Goal: Transaction & Acquisition: Purchase product/service

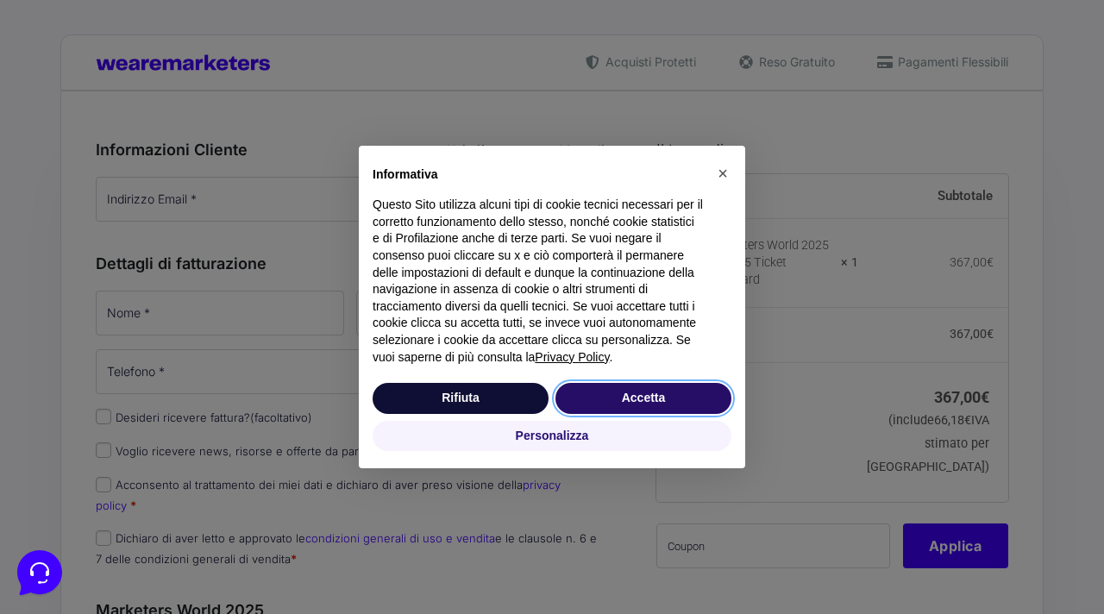
click at [636, 405] on button "Accetta" at bounding box center [644, 398] width 176 height 31
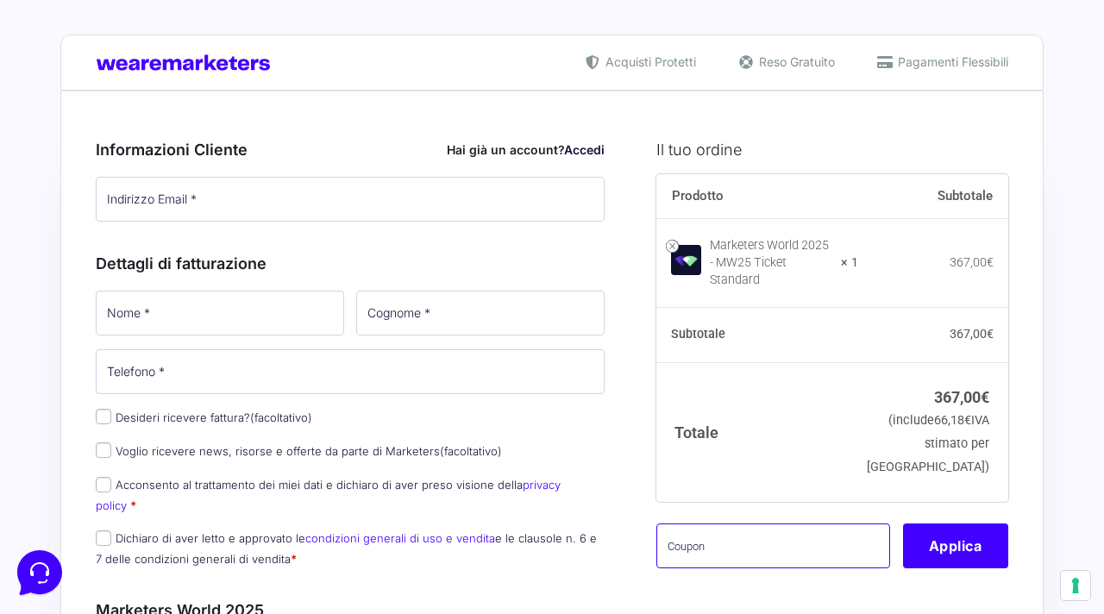
click at [796, 530] on input "text" at bounding box center [773, 546] width 234 height 45
paste input "mrk100offmwtest"
type input "mrk100offmwtest"
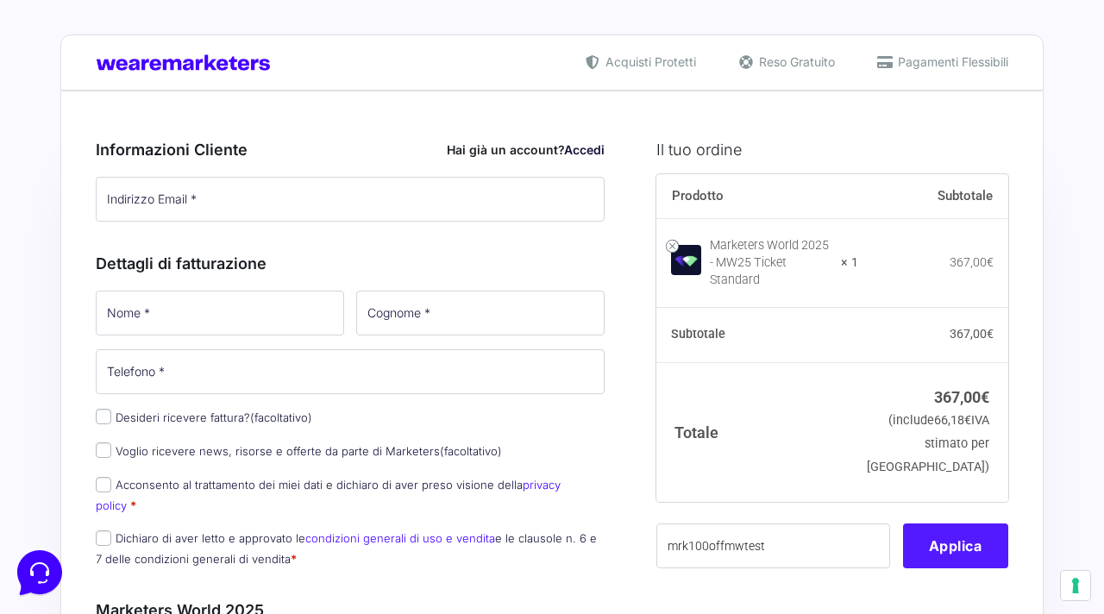
click at [959, 538] on button "Applica" at bounding box center [955, 546] width 105 height 45
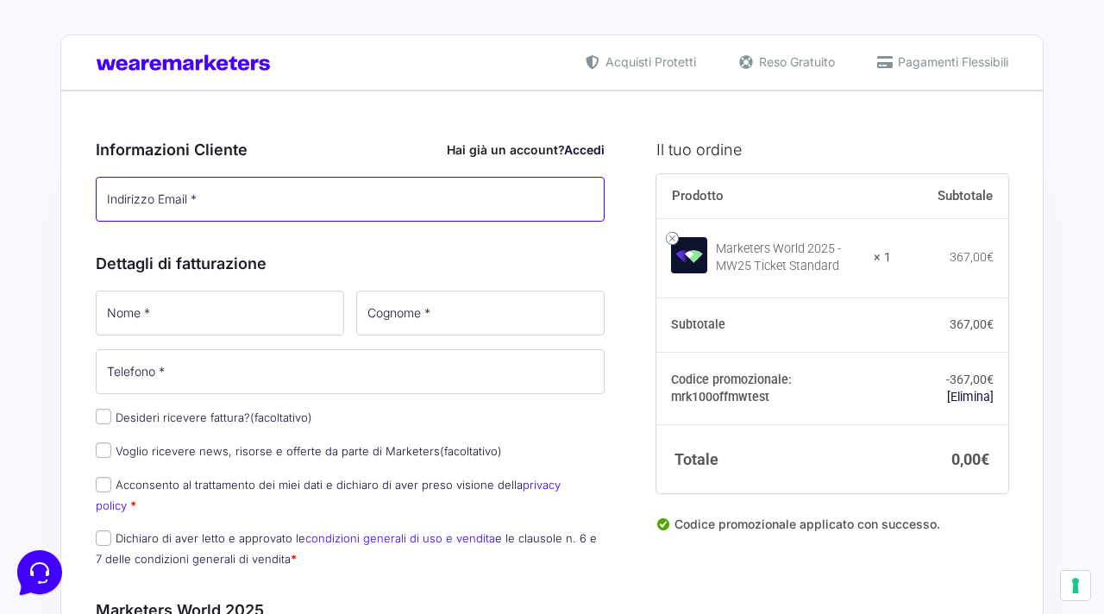
click at [291, 192] on input "Indirizzo Email *" at bounding box center [350, 199] width 509 height 45
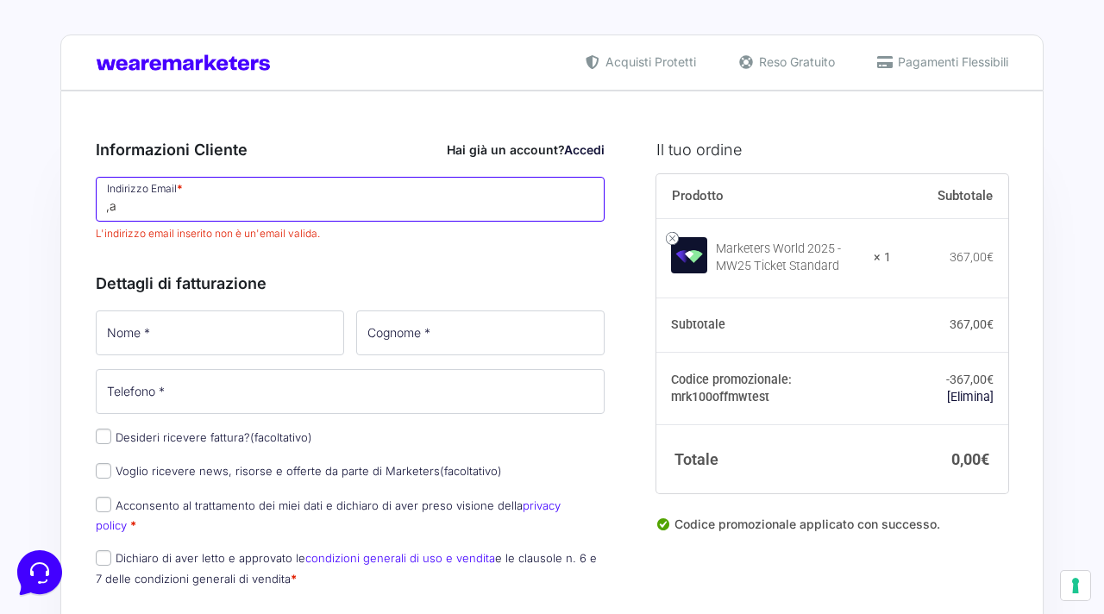
type input ","
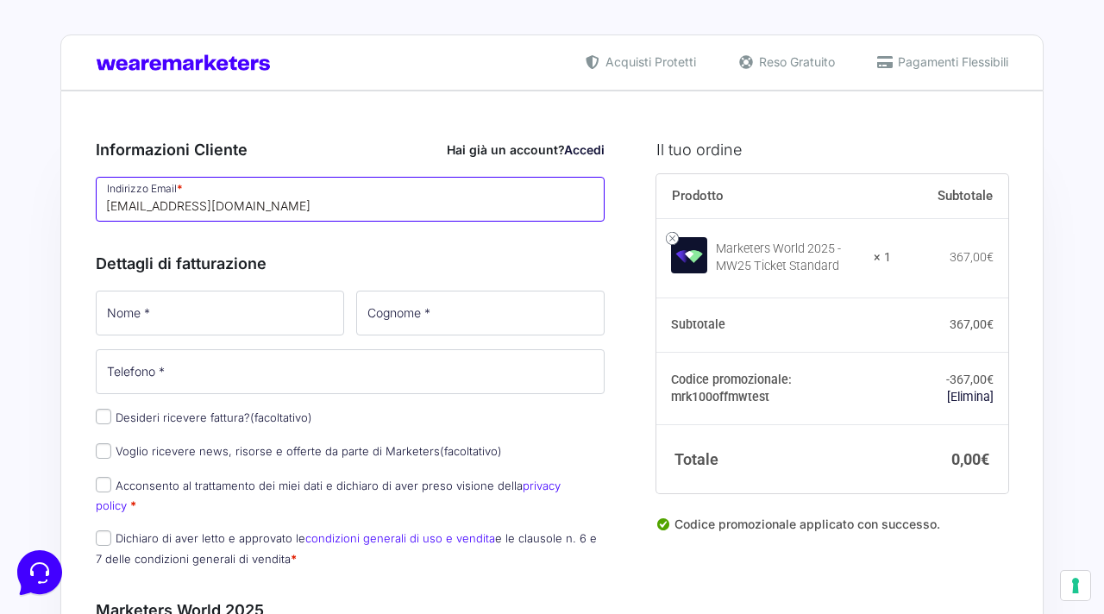
type input "[EMAIL_ADDRESS][DOMAIN_NAME]"
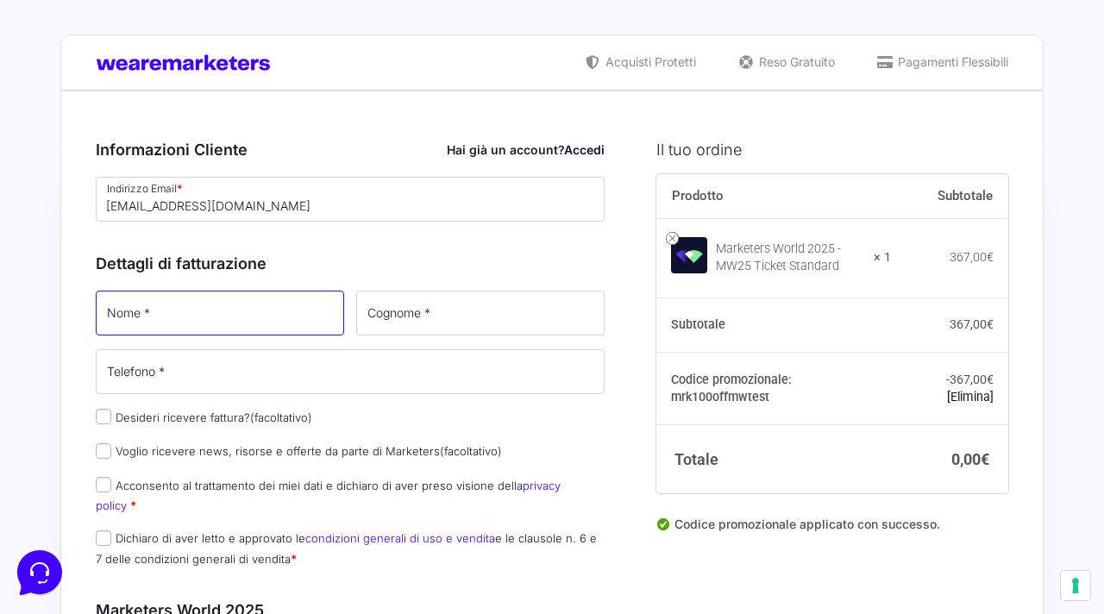
click at [236, 300] on input "Nome *" at bounding box center [220, 313] width 248 height 45
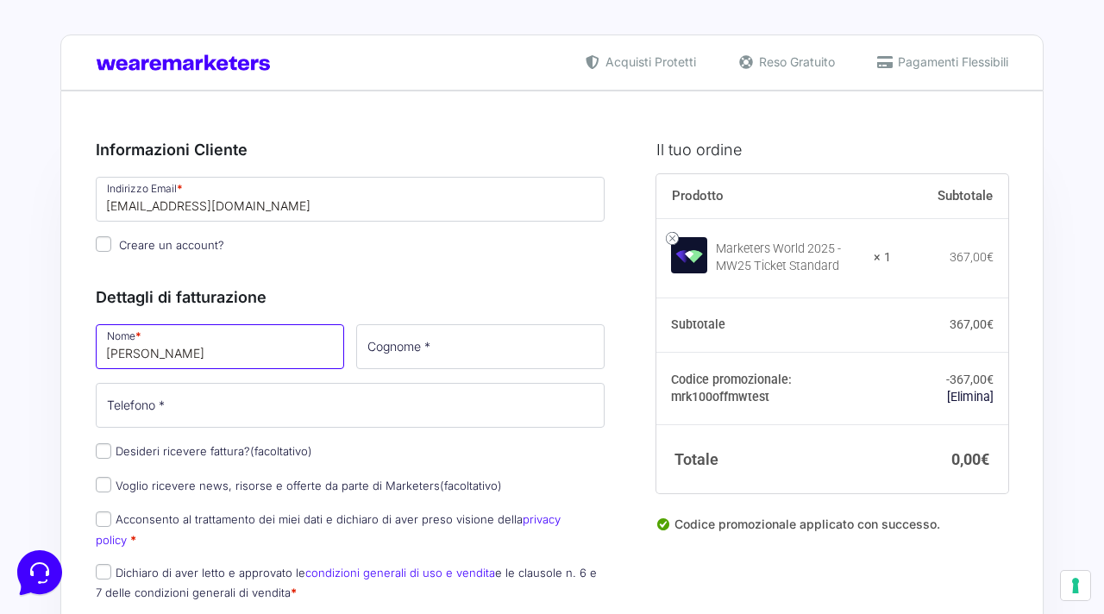
type input "[PERSON_NAME]"
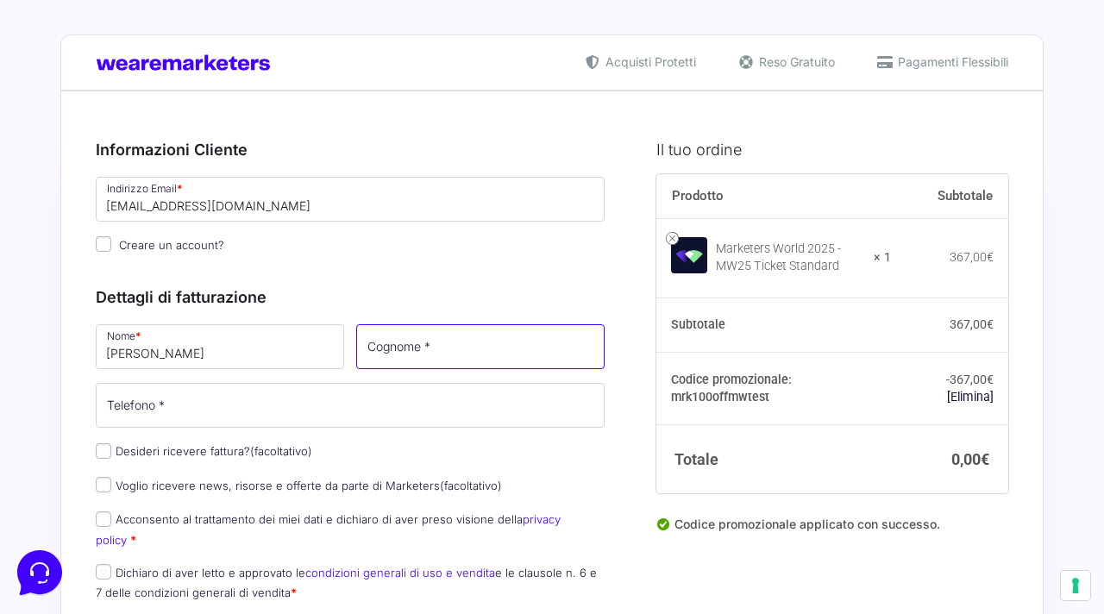
click at [447, 354] on input "Cognome *" at bounding box center [480, 346] width 248 height 45
type input "[PERSON_NAME]"
click at [102, 519] on input "Acconsento al trattamento dei miei dati e dichiaro di aver preso visione della …" at bounding box center [104, 520] width 16 height 16
checkbox input "true"
click at [102, 564] on input "Dichiaro di aver letto e approvato le condizioni generali di uso e vendita e le…" at bounding box center [104, 572] width 16 height 16
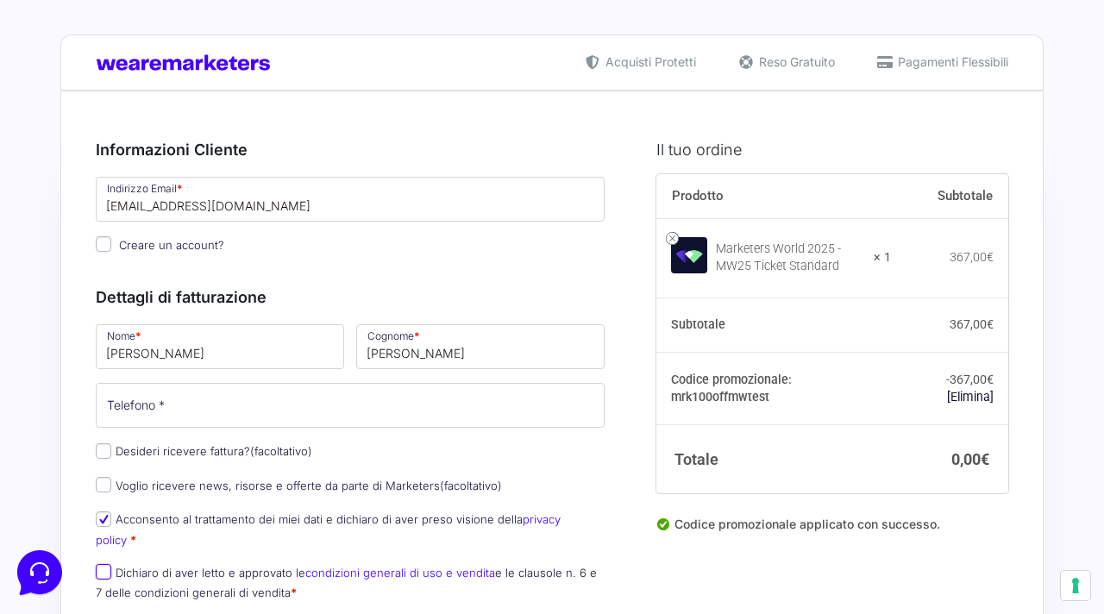
checkbox input "true"
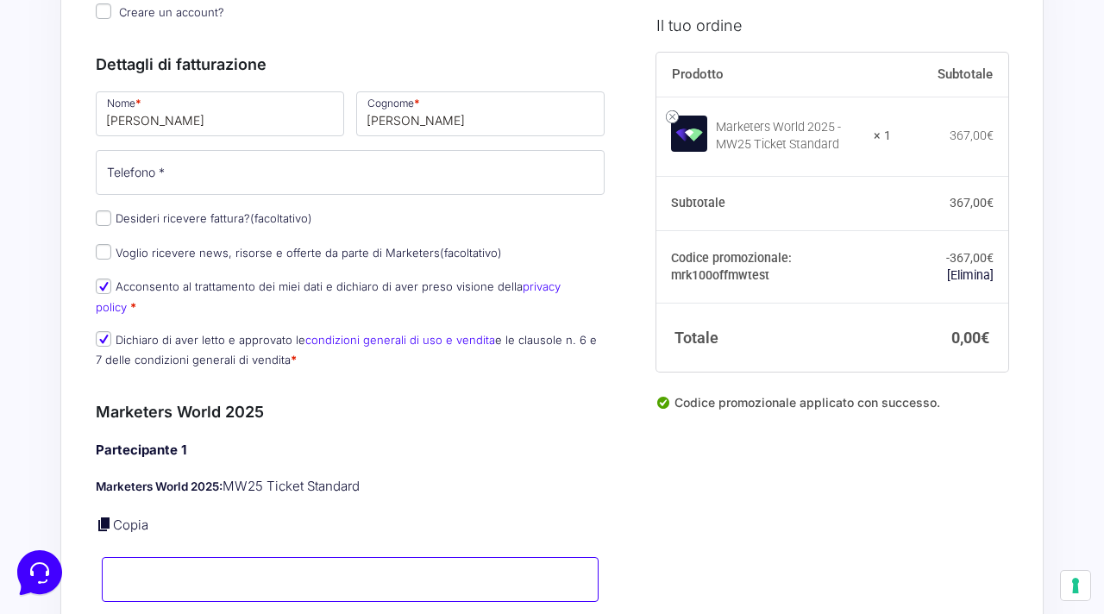
click at [256, 557] on input "Nome *" at bounding box center [350, 579] width 497 height 45
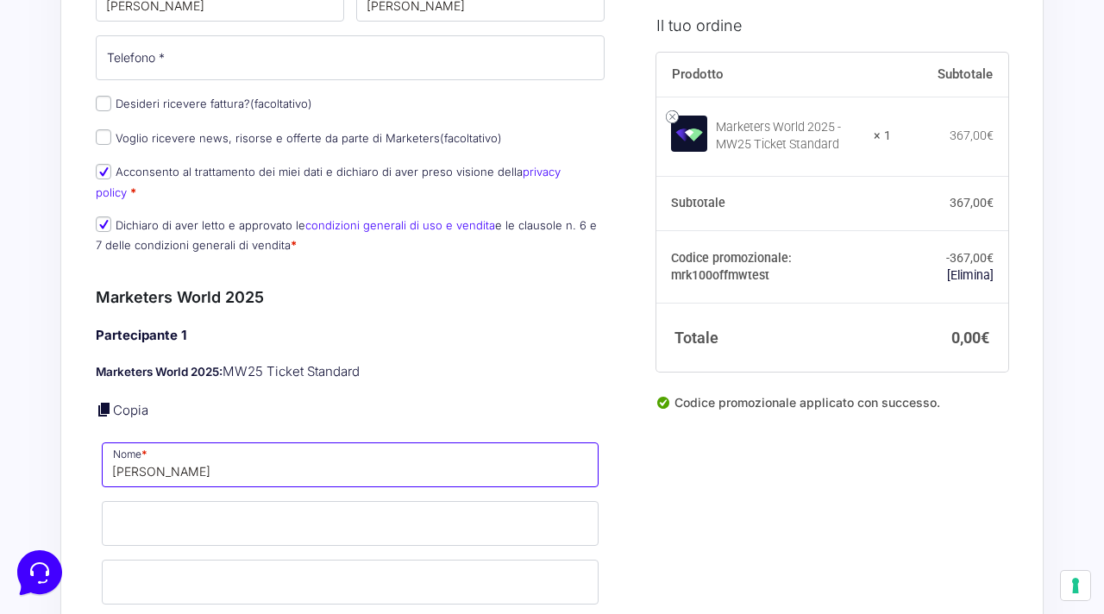
scroll to position [355, 0]
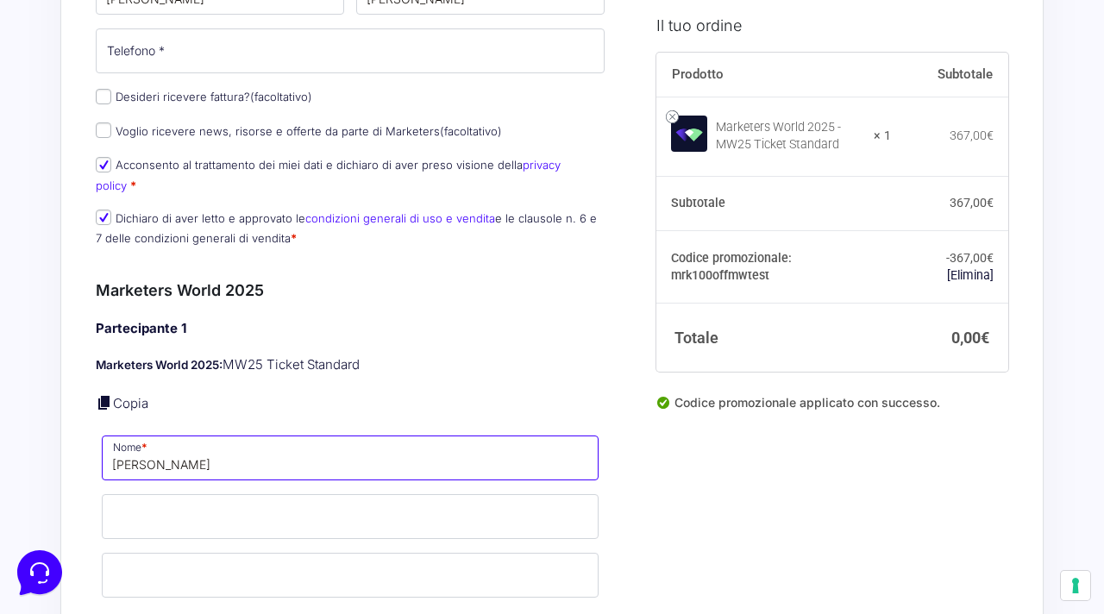
type input "Marco"
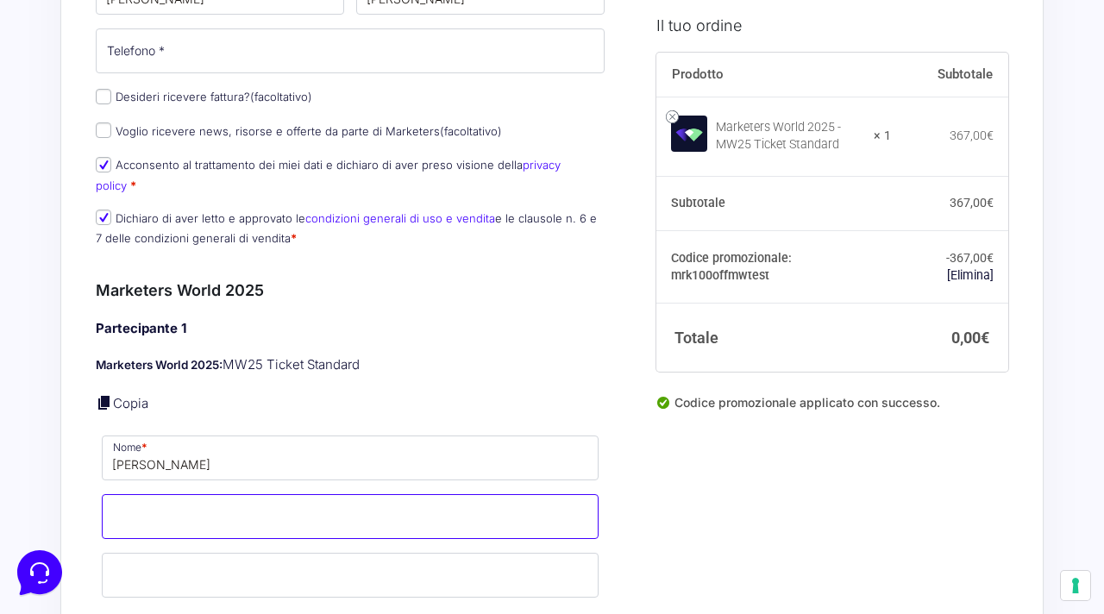
click at [253, 494] on input "Cognome *" at bounding box center [350, 516] width 497 height 45
type input "Grieco"
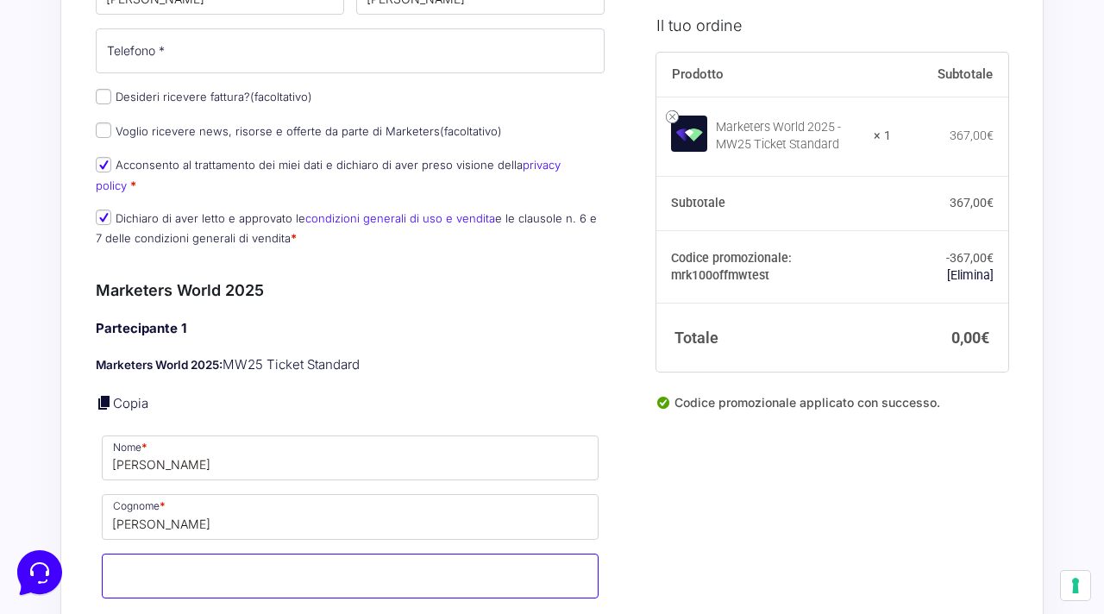
click at [261, 564] on input "Email *" at bounding box center [350, 576] width 497 height 45
type input "marcobryangrieco@gmail.com"
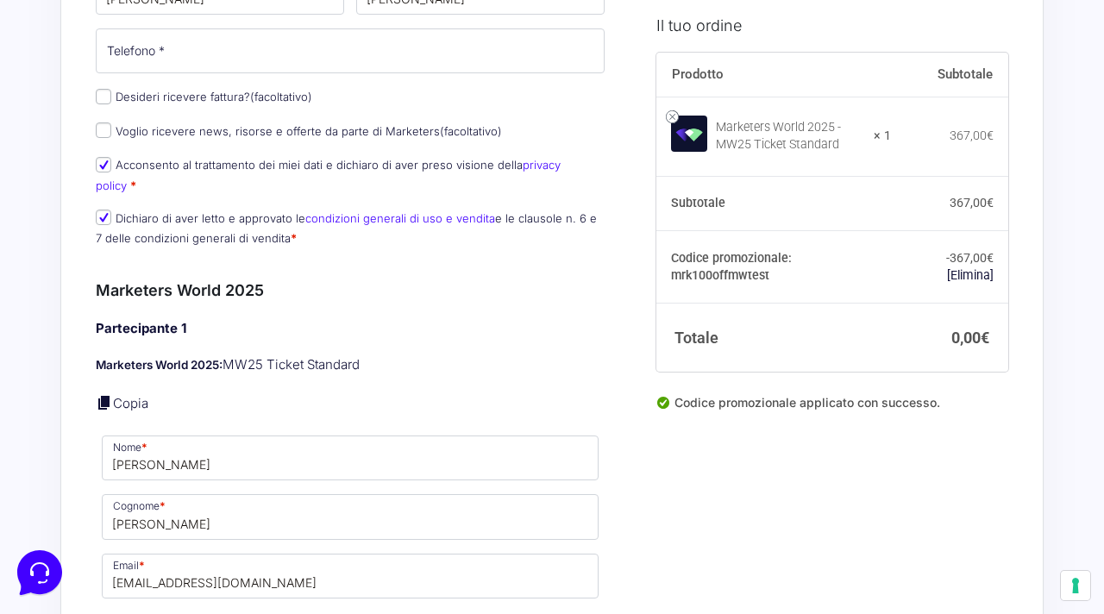
click at [402, 355] on p "Marketers World 2025: MW25 Ticket Standard" at bounding box center [350, 365] width 509 height 20
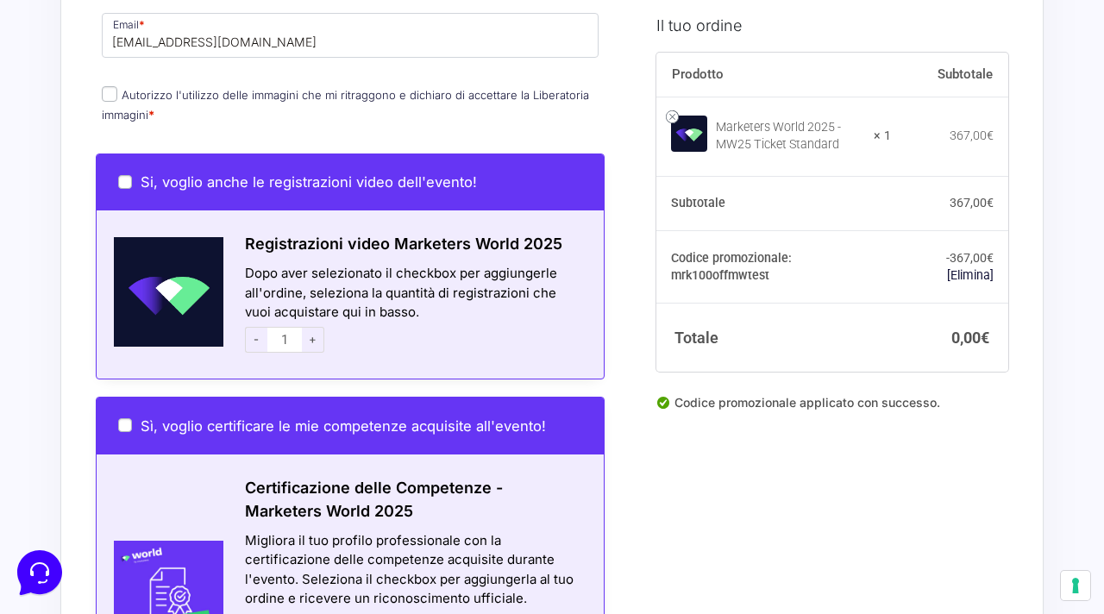
scroll to position [728, 0]
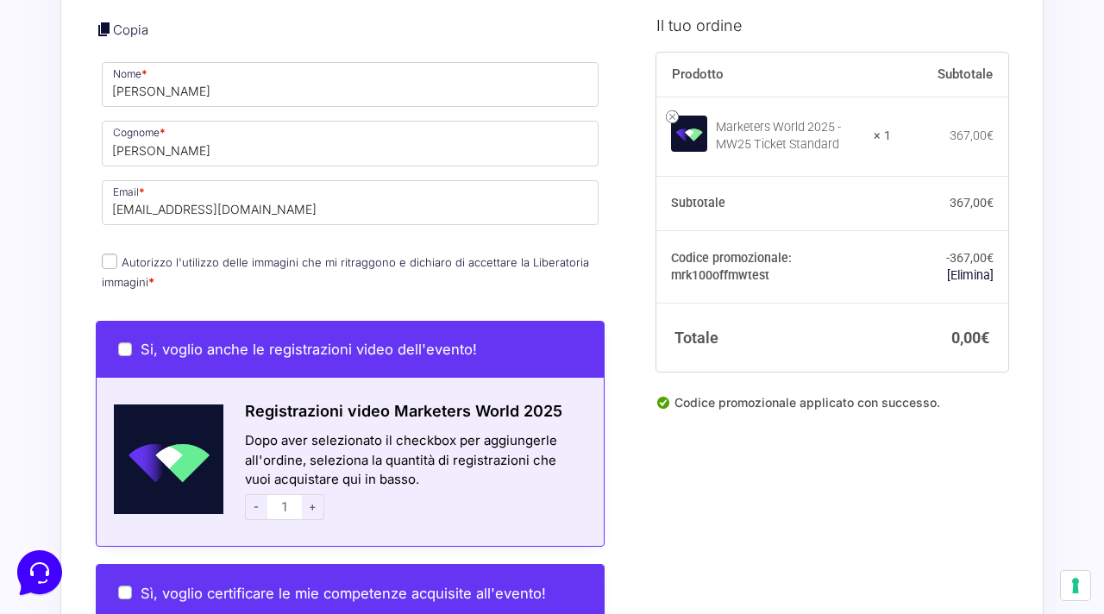
click at [168, 250] on p "Autorizzo l'utilizzo delle immagini che mi ritraggono e dichiaro di accettare l…" at bounding box center [350, 272] width 509 height 45
click at [168, 255] on label "Autorizzo l'utilizzo delle immagini che mi ritraggono e dichiaro di accettare l…" at bounding box center [345, 272] width 487 height 34
click at [117, 254] on input "Autorizzo l'utilizzo delle immagini che mi ritraggono e dichiaro di accettare l…" at bounding box center [110, 262] width 16 height 16
checkbox input "true"
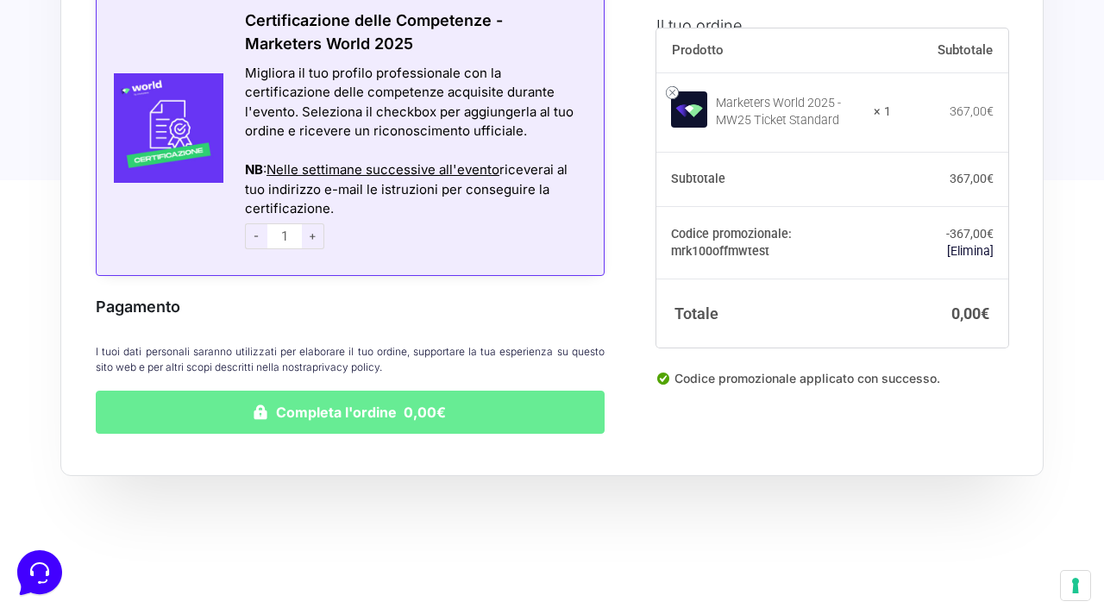
scroll to position [1402, 0]
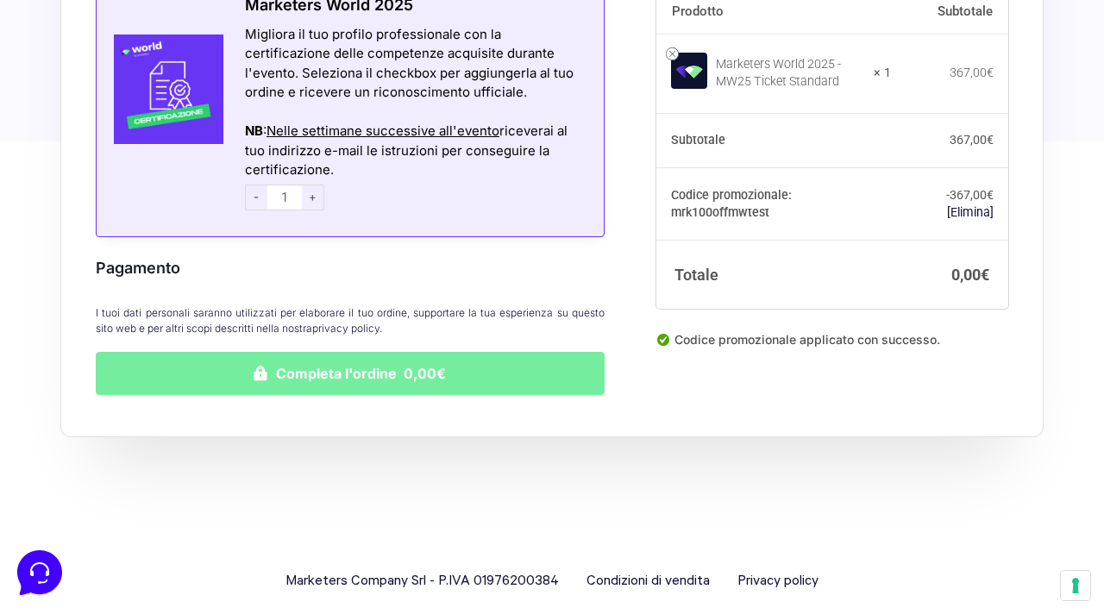
click at [364, 366] on button "Completa l'ordine 0,00€" at bounding box center [350, 373] width 509 height 43
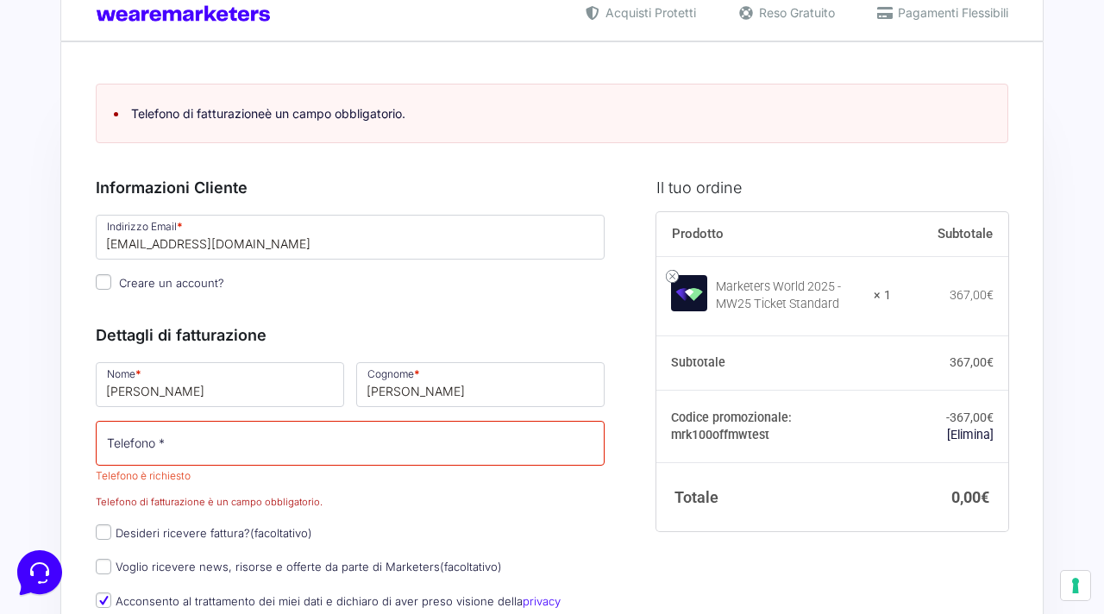
scroll to position [32, 0]
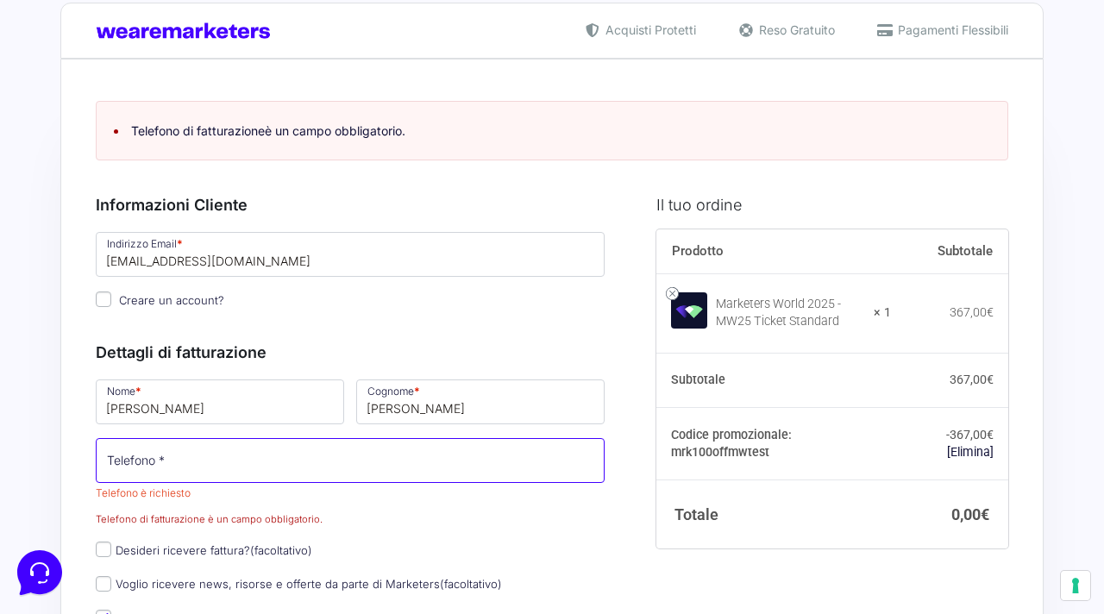
click at [284, 465] on input "Telefono *" at bounding box center [350, 460] width 509 height 45
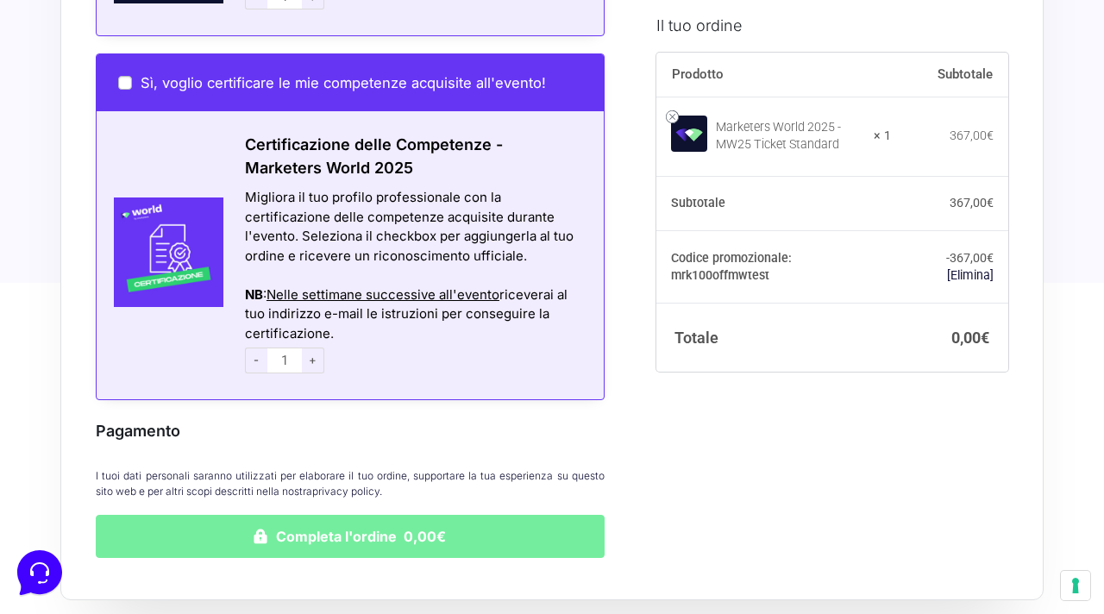
type input "3200000000"
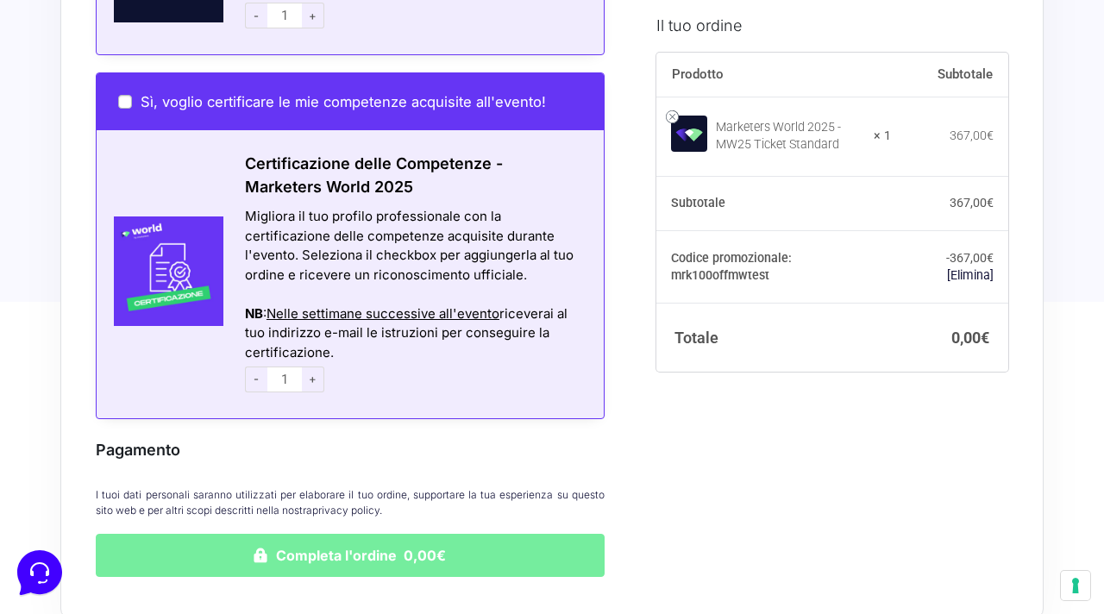
click at [281, 538] on button "Completa l'ordine 0,00€" at bounding box center [350, 555] width 509 height 43
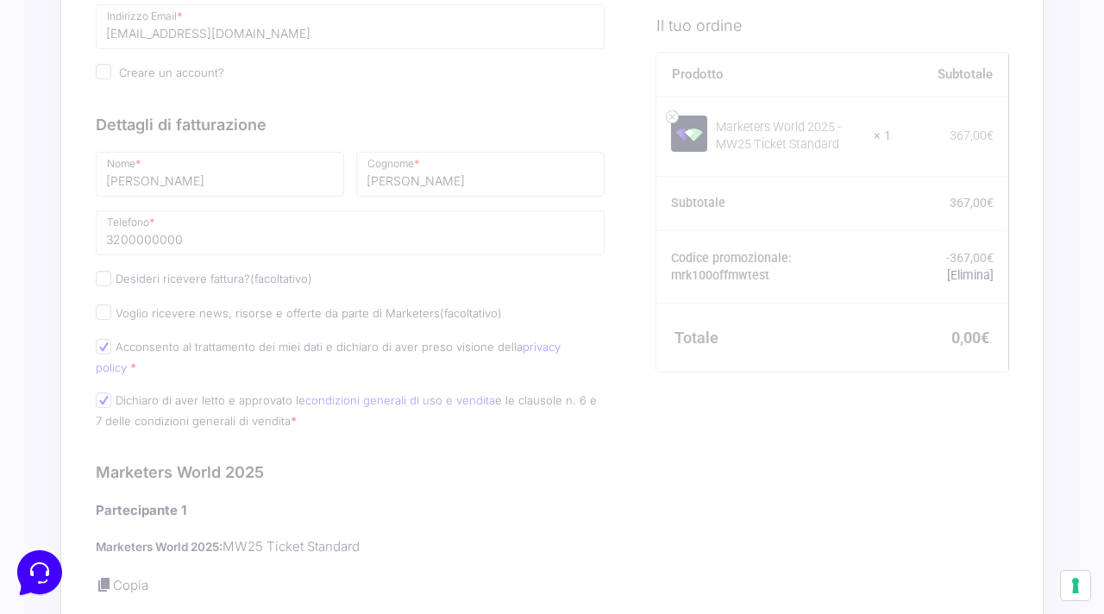
scroll to position [0, 0]
